Goal: Check status: Check status

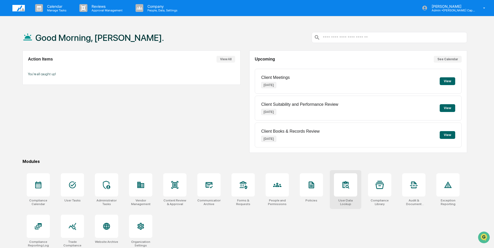
click at [349, 190] on div at bounding box center [345, 184] width 23 height 23
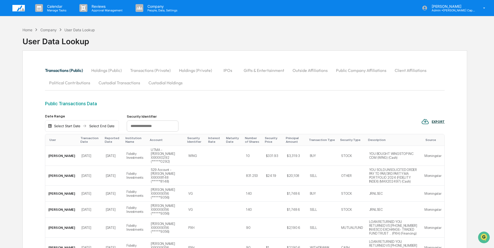
click at [123, 82] on button "Custodial Transactions" at bounding box center [119, 83] width 50 height 12
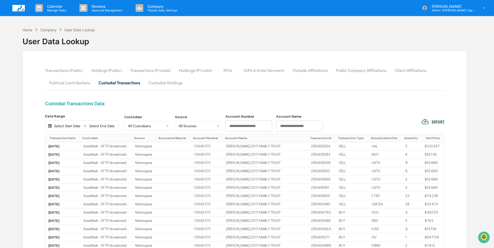
click at [169, 81] on button "Custodial Holdings" at bounding box center [165, 83] width 42 height 12
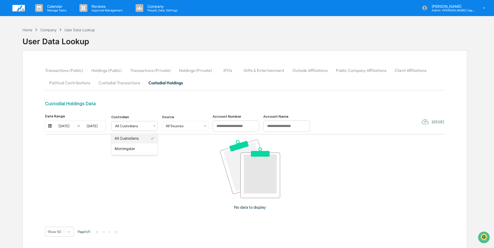
click at [143, 127] on div at bounding box center [132, 125] width 35 height 5
click at [174, 152] on div "No data to display" at bounding box center [250, 176] width 410 height 85
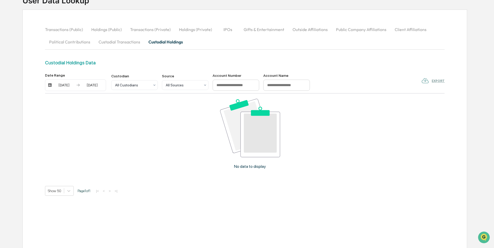
scroll to position [42, 0]
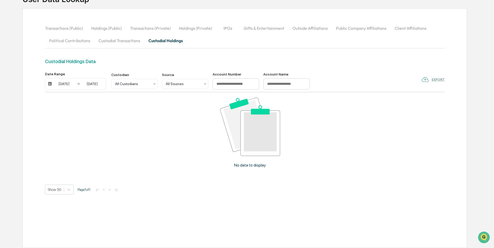
click at [121, 41] on button "Custodial Transactions" at bounding box center [119, 40] width 50 height 12
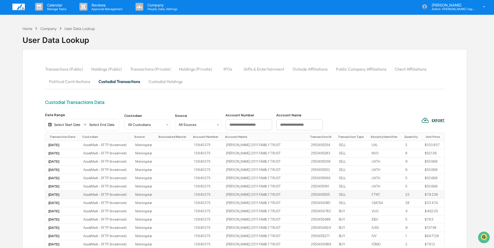
scroll to position [0, 0]
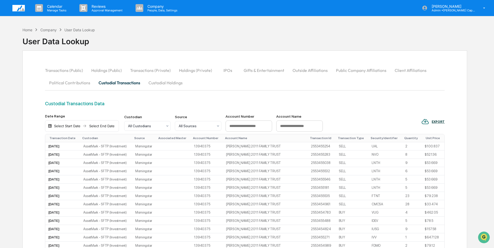
click at [164, 84] on button "Custodial Holdings" at bounding box center [165, 83] width 42 height 12
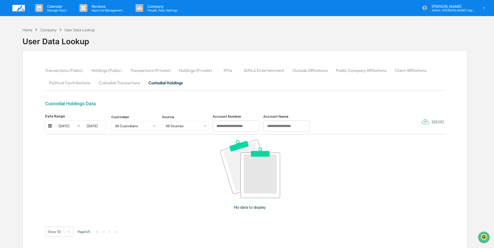
click at [439, 121] on div "EXPORT" at bounding box center [432, 123] width 23 height 11
click at [63, 125] on div "[DATE]" at bounding box center [64, 126] width 22 height 4
click at [115, 179] on button "15" at bounding box center [115, 177] width 9 height 9
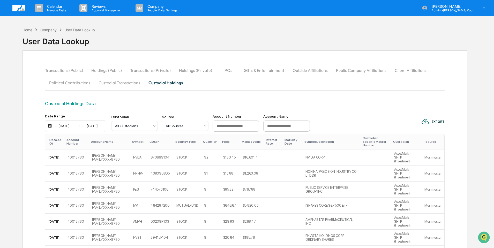
click at [344, 109] on div "Custodial Holdings Data" at bounding box center [244, 107] width 399 height 13
